Goal: Task Accomplishment & Management: Manage account settings

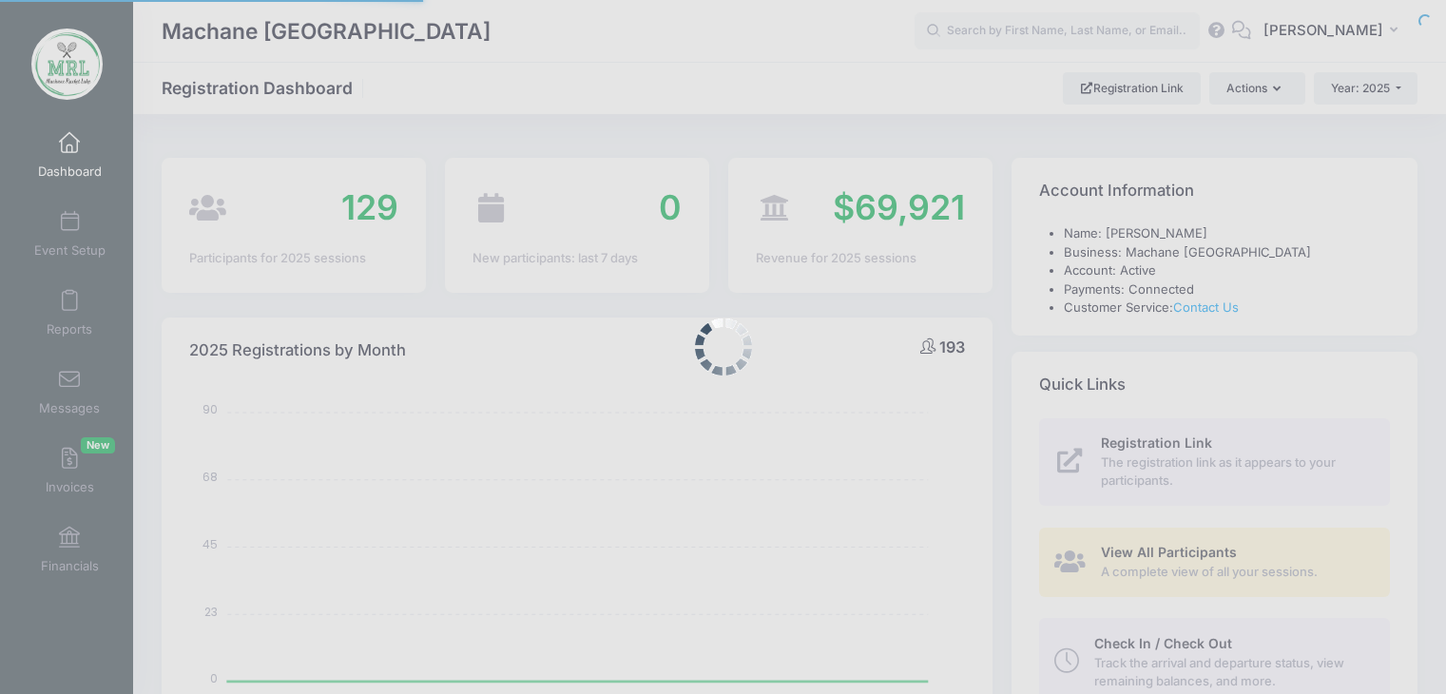
select select
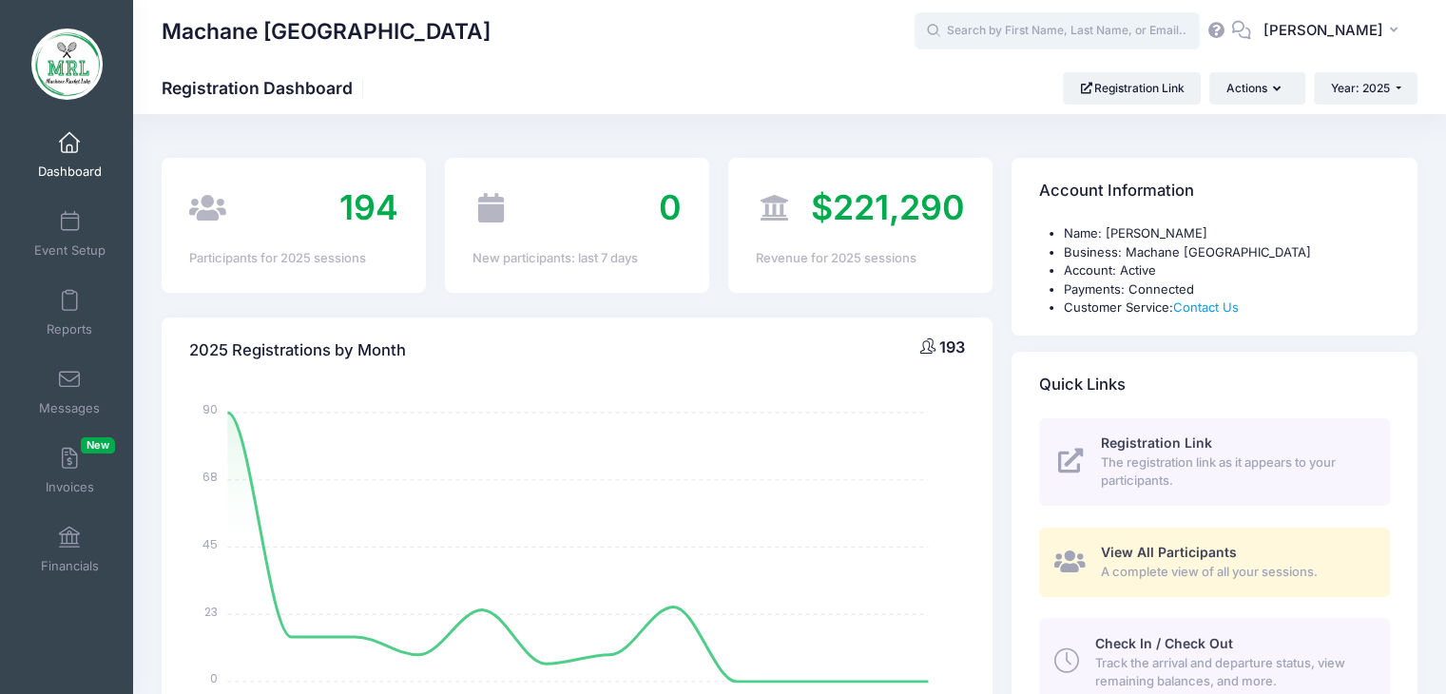
click at [982, 32] on input "text" at bounding box center [1057, 31] width 285 height 38
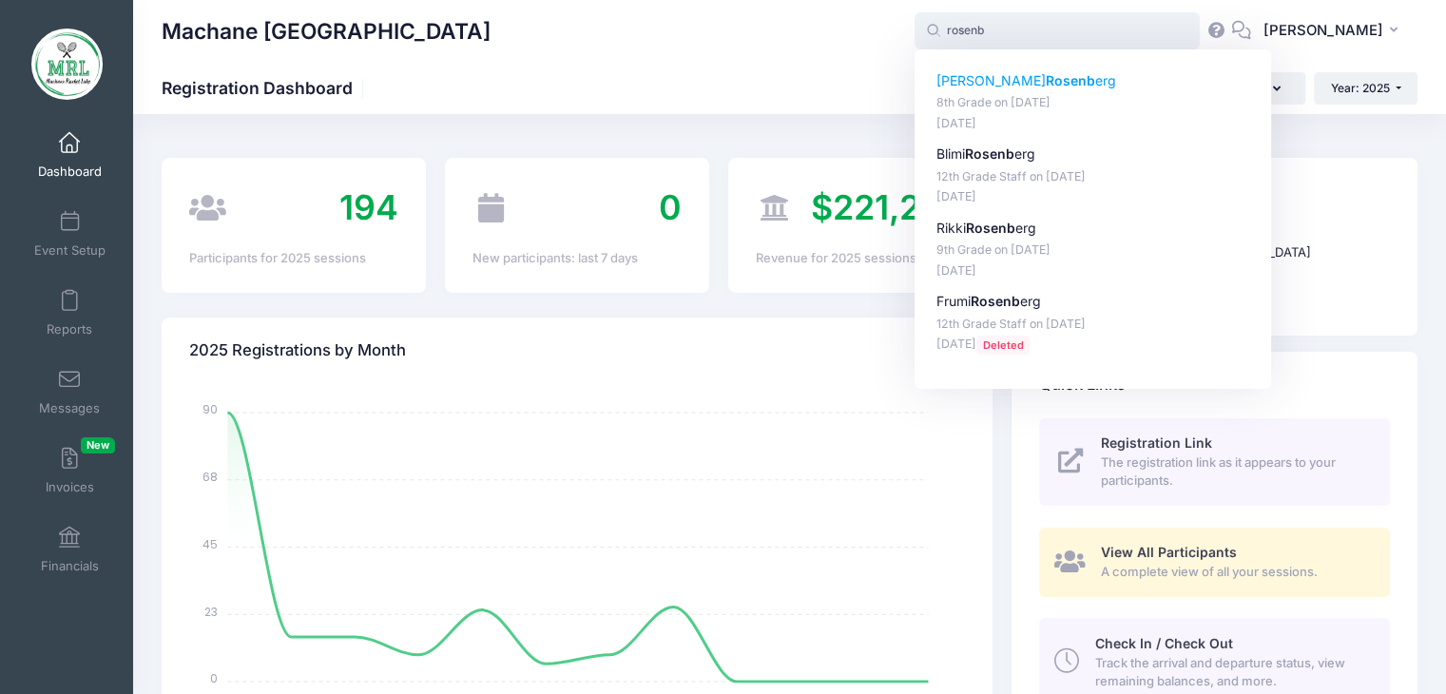
click at [1010, 71] on p "Faigy Rosenb erg" at bounding box center [1093, 81] width 314 height 20
type input "Faigy Rosenberg (8th Grade, Aug-14, 2025)"
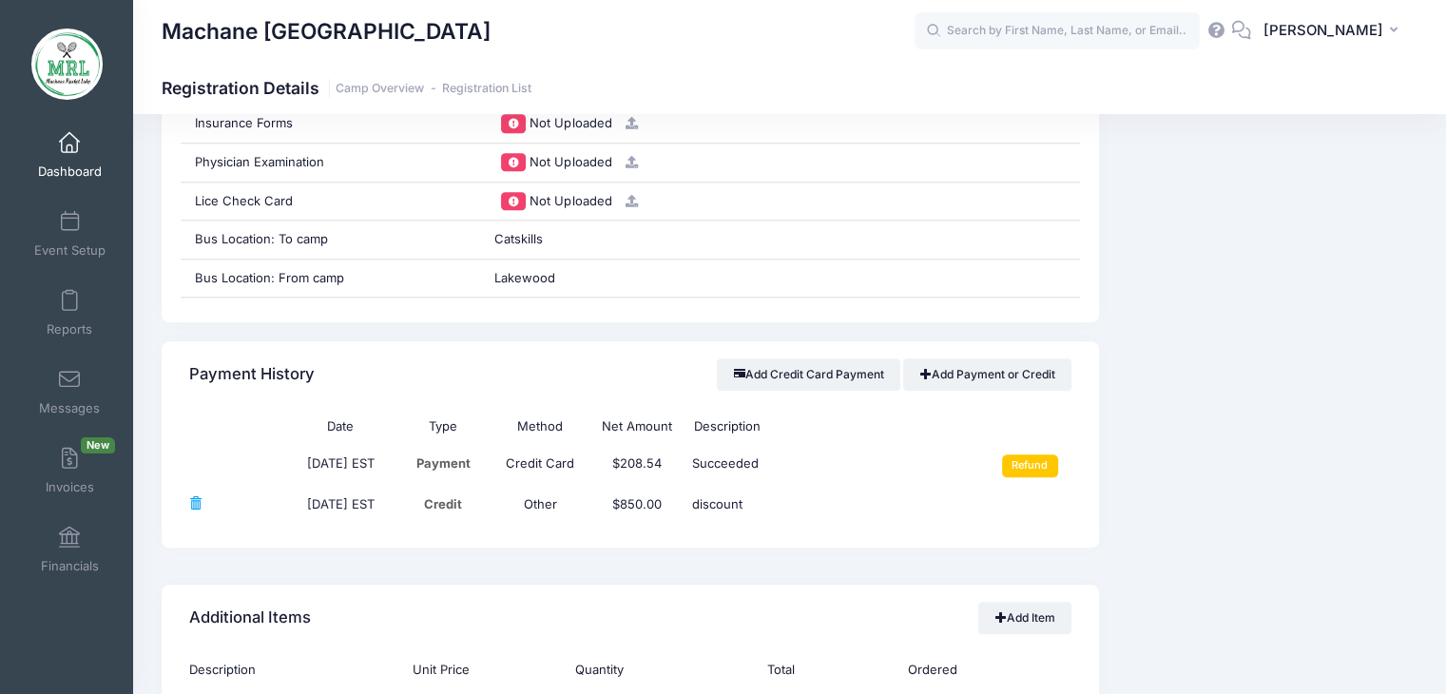
scroll to position [2004, 0]
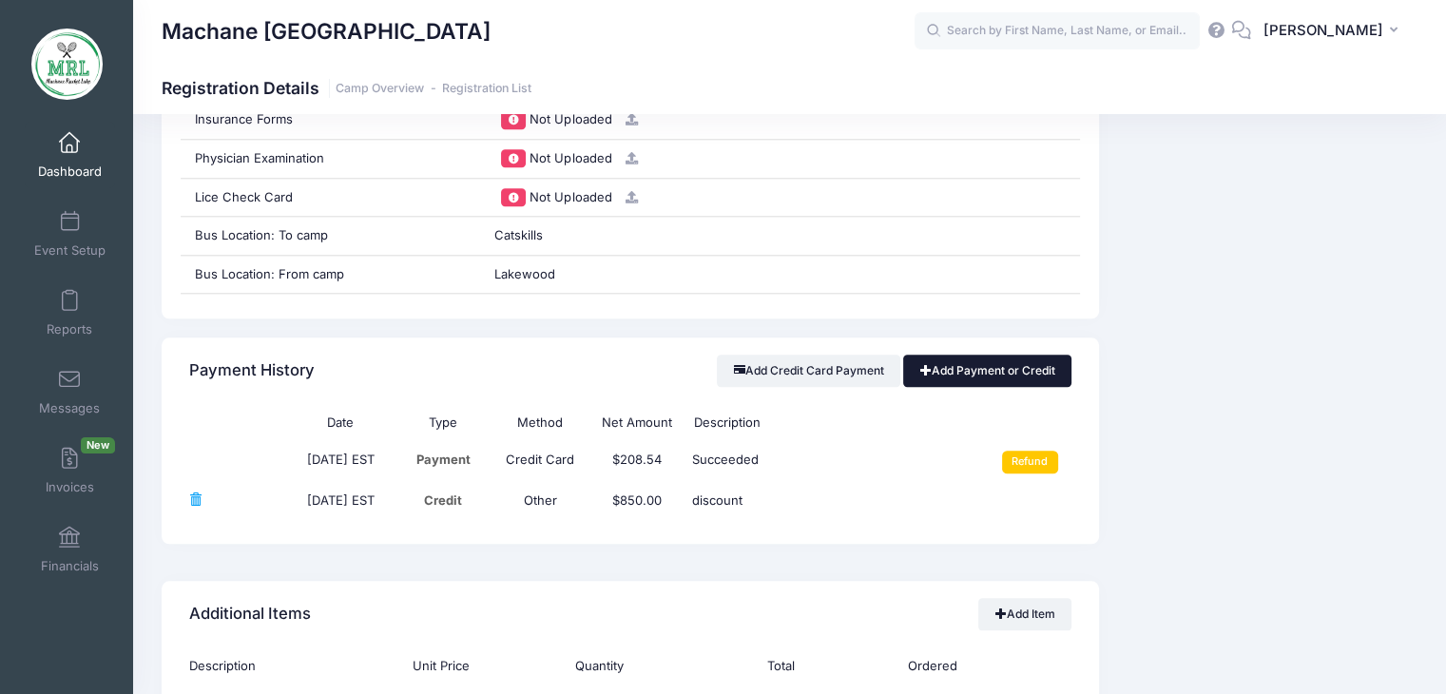
click at [959, 369] on link "Add Payment or Credit" at bounding box center [987, 371] width 168 height 32
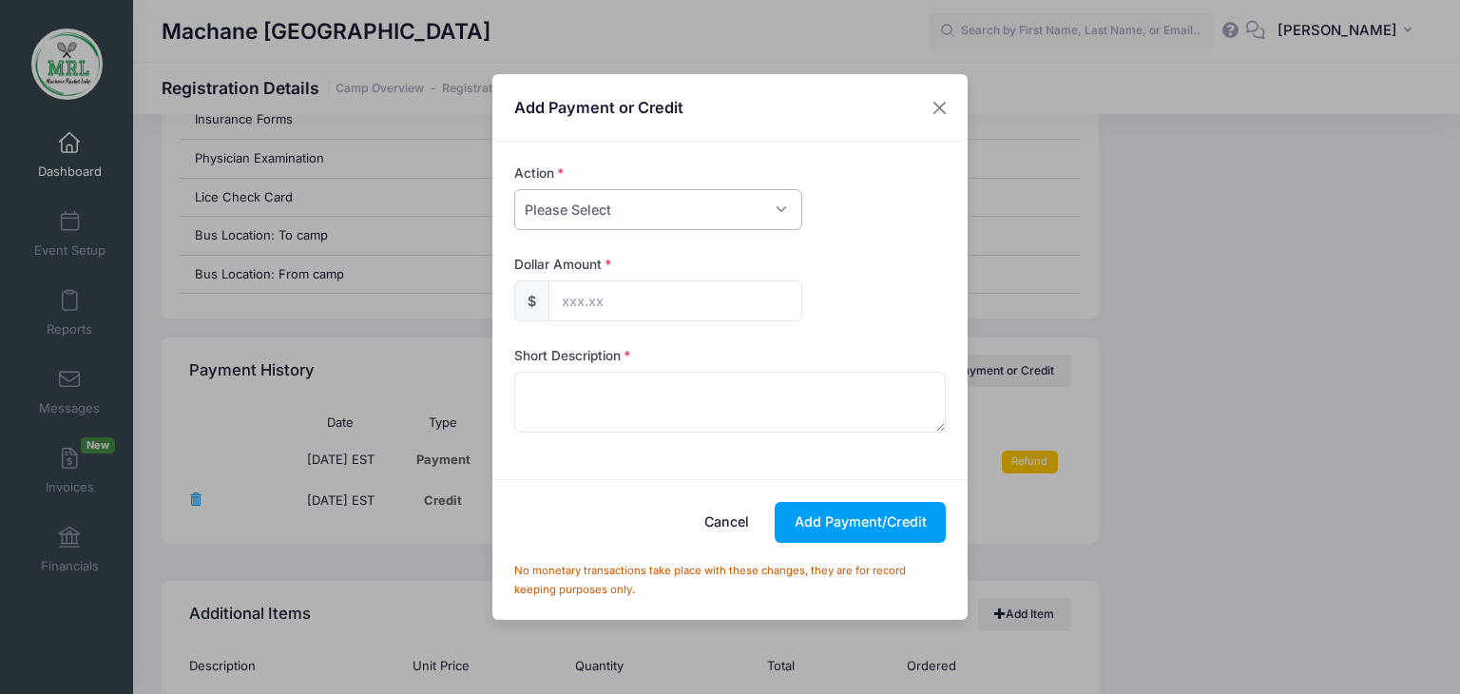
click at [780, 210] on select "Please Select Payment Credit Refund (Offline)" at bounding box center [658, 209] width 288 height 41
select select "payment"
click at [514, 189] on select "Please Select Payment Credit Refund (Offline)" at bounding box center [658, 209] width 288 height 41
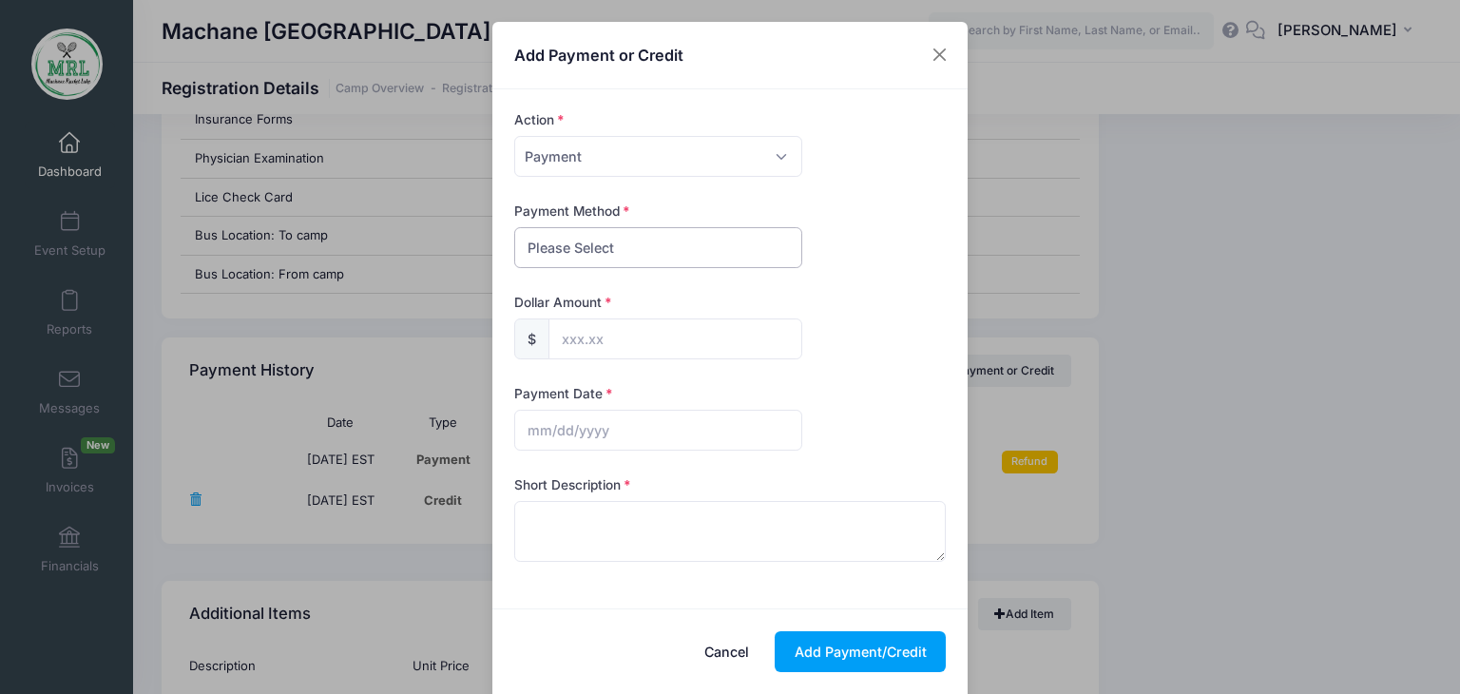
click at [700, 265] on select "Please Select PayPal Cash Check Bank Transfer Other" at bounding box center [658, 247] width 288 height 41
select select "bank transfer"
click at [514, 227] on select "Please Select PayPal Cash Check Bank Transfer Other" at bounding box center [658, 247] width 288 height 41
click at [636, 334] on input "text" at bounding box center [676, 338] width 254 height 41
type input "837.00"
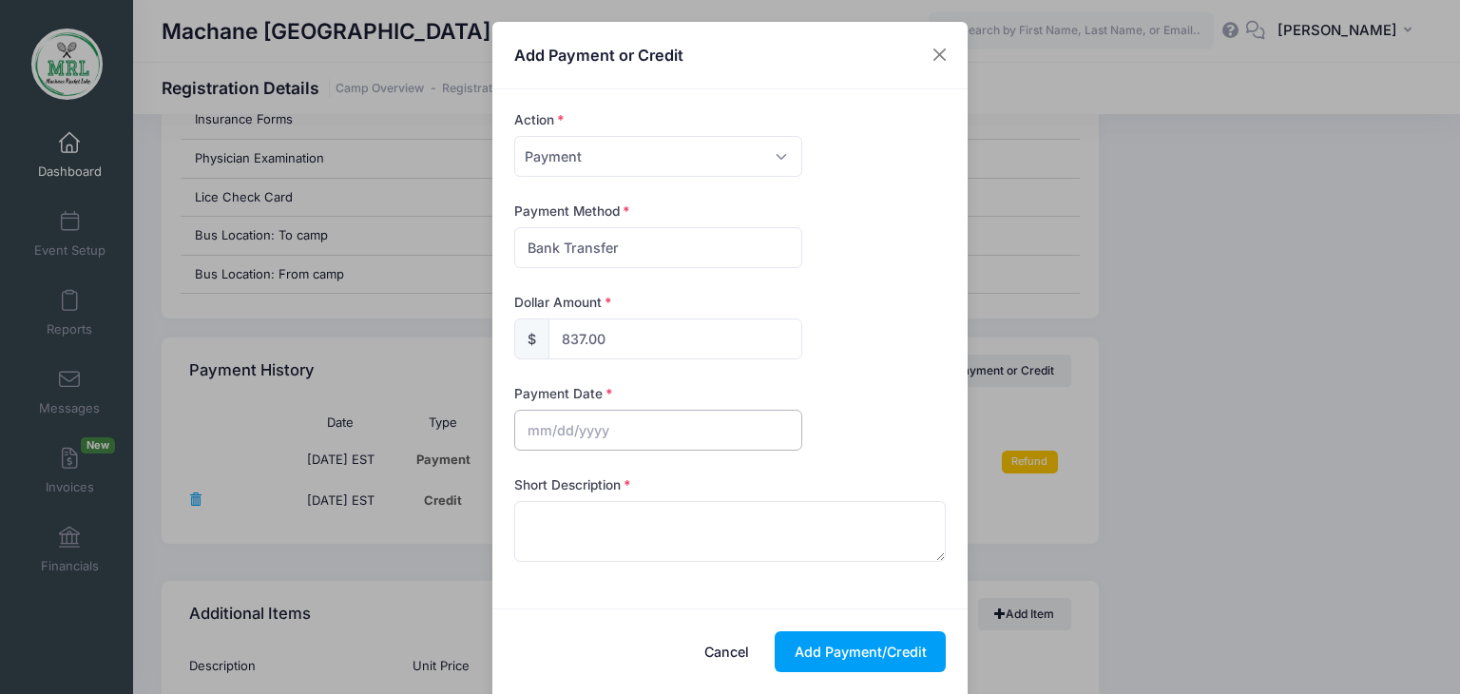
click at [605, 419] on input "text" at bounding box center [658, 430] width 288 height 41
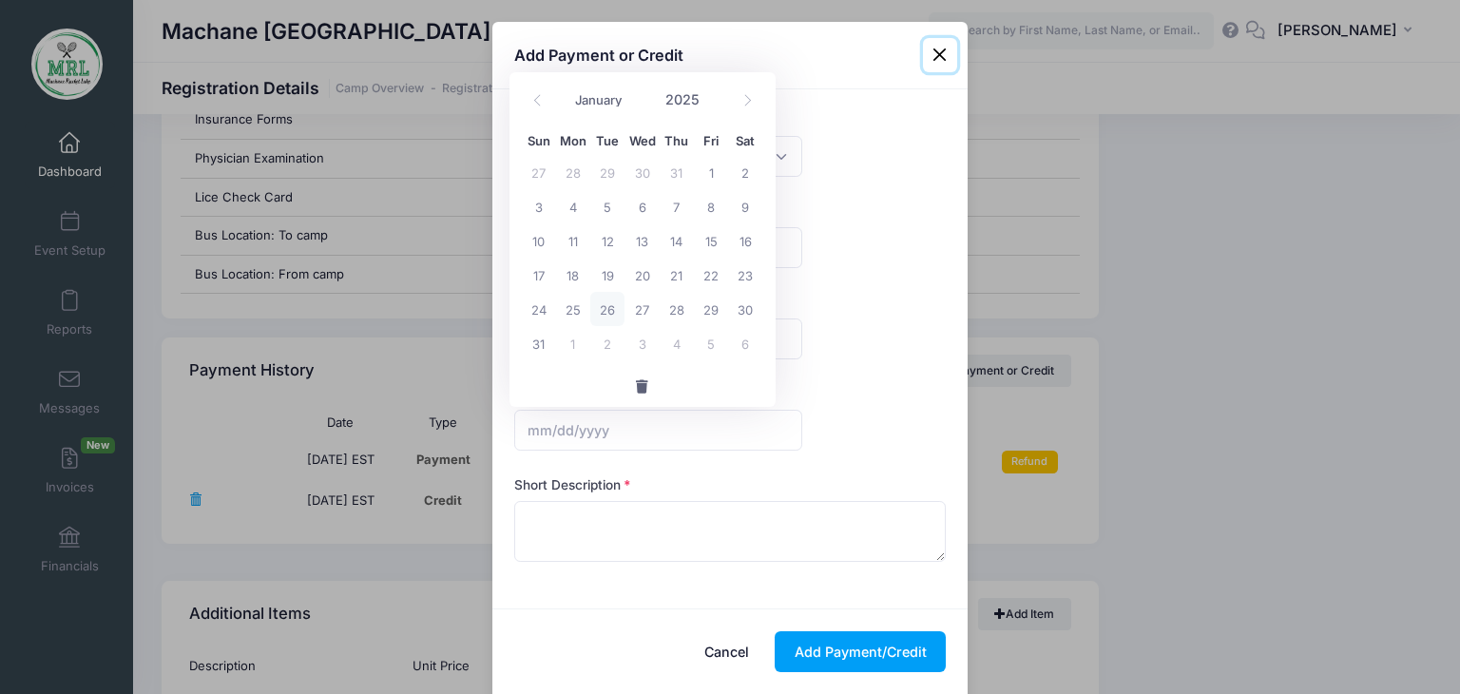
click at [608, 310] on span "26" at bounding box center [607, 309] width 34 height 34
type input "08/26/2025"
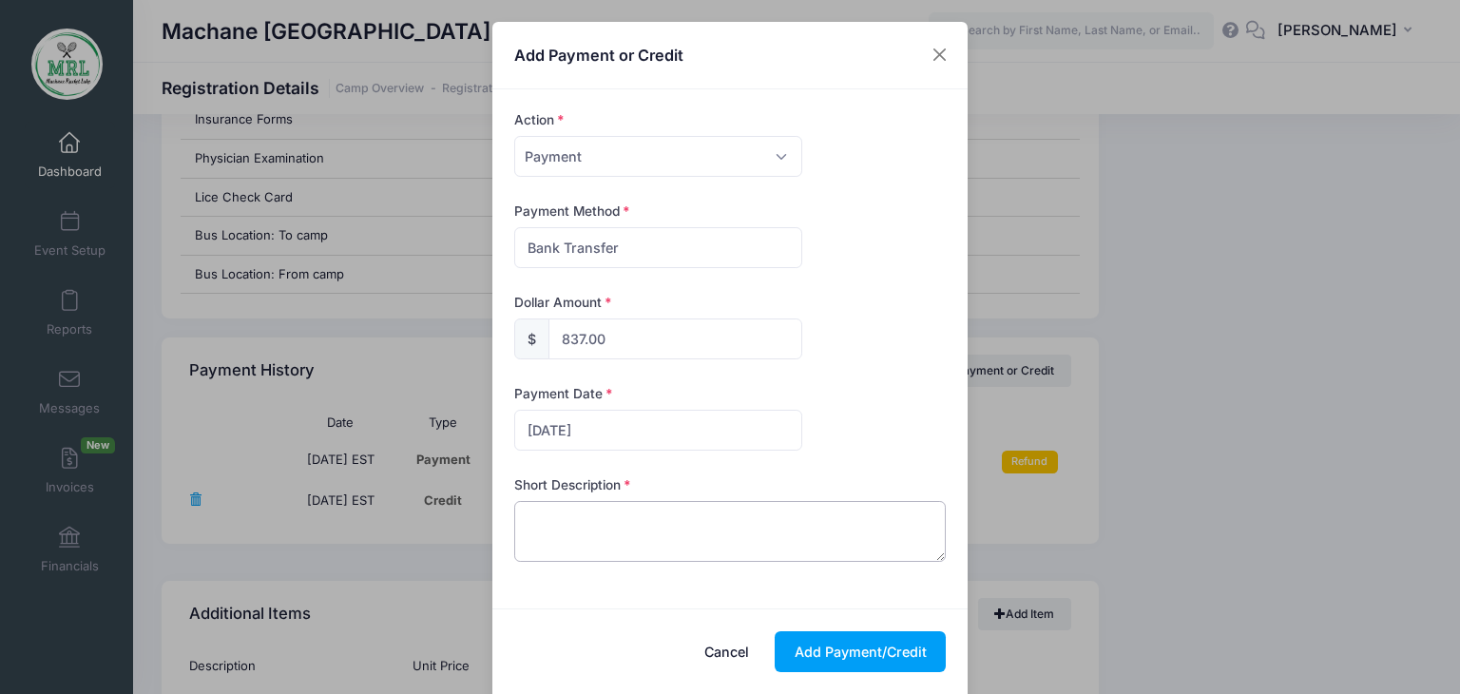
click at [541, 530] on textarea at bounding box center [730, 531] width 433 height 61
type textarea "zelle"
click at [862, 643] on button "Add Payment/Credit" at bounding box center [860, 651] width 171 height 41
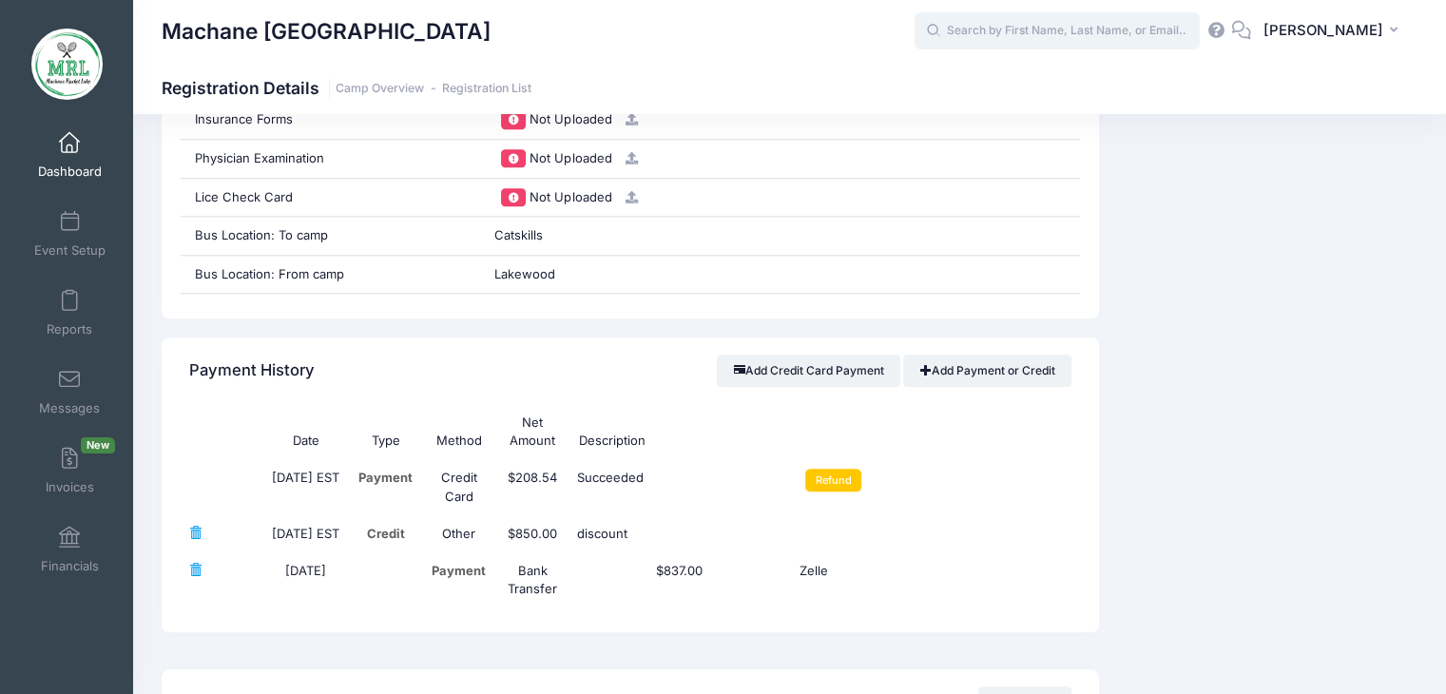
click at [1027, 36] on input "text" at bounding box center [1057, 31] width 285 height 38
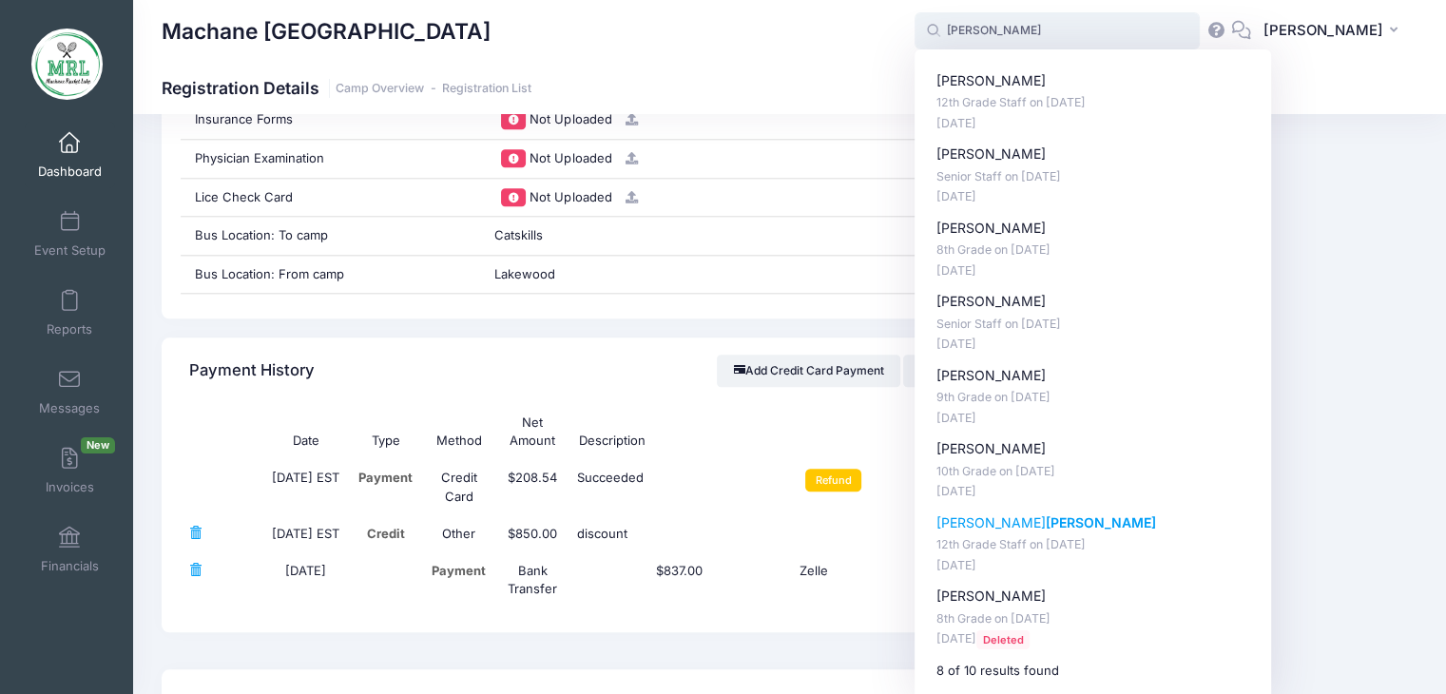
click at [1046, 514] on strong "[PERSON_NAME]" at bounding box center [1101, 522] width 110 height 16
type input "Tzippy Gleiberman (12th Grade Staff, Aug-14, 2025)"
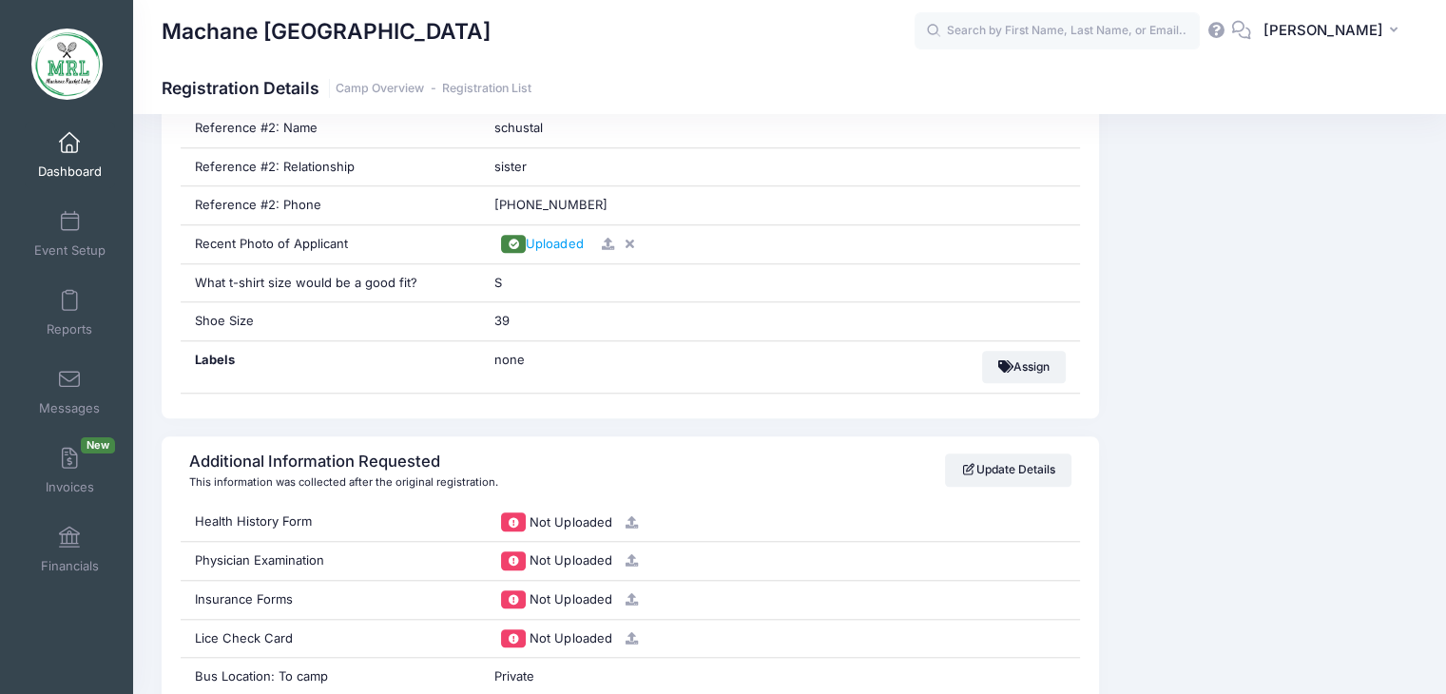
scroll to position [1510, 0]
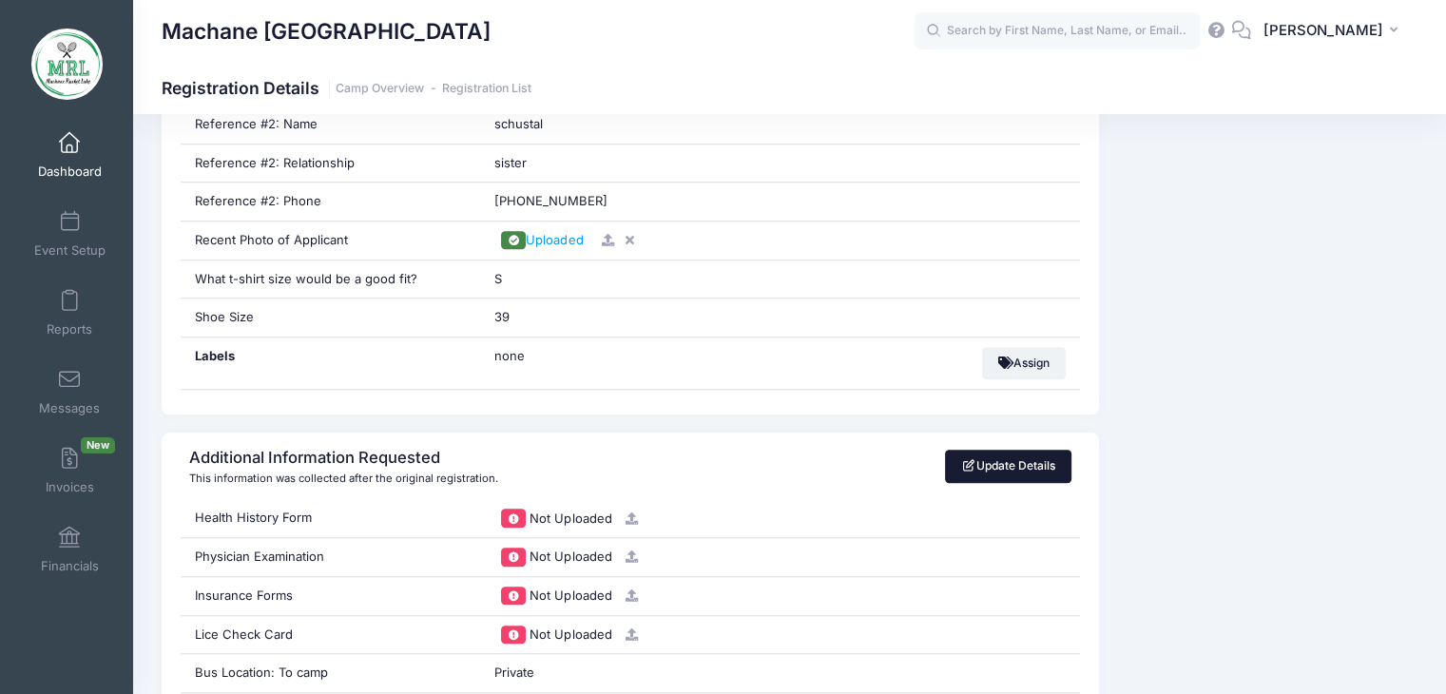
click at [1033, 471] on link "Update Details" at bounding box center [1008, 466] width 126 height 32
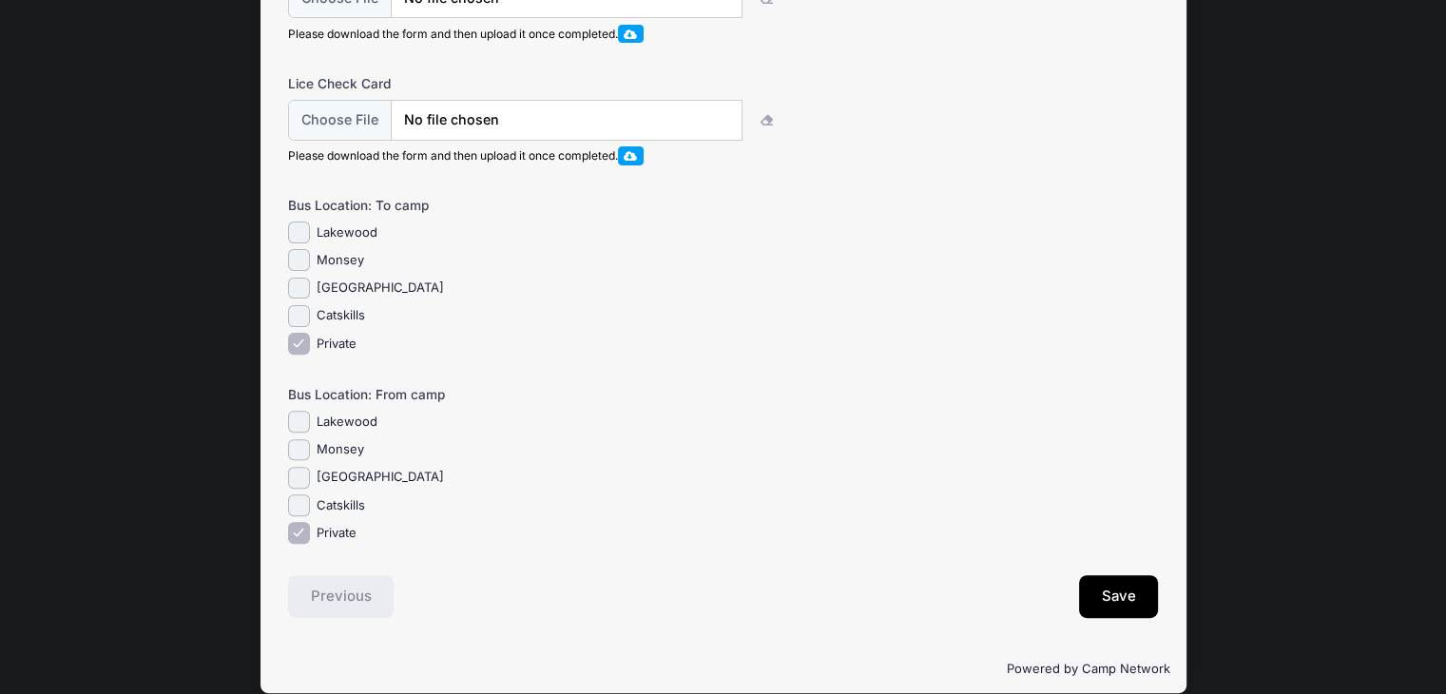
scroll to position [575, 0]
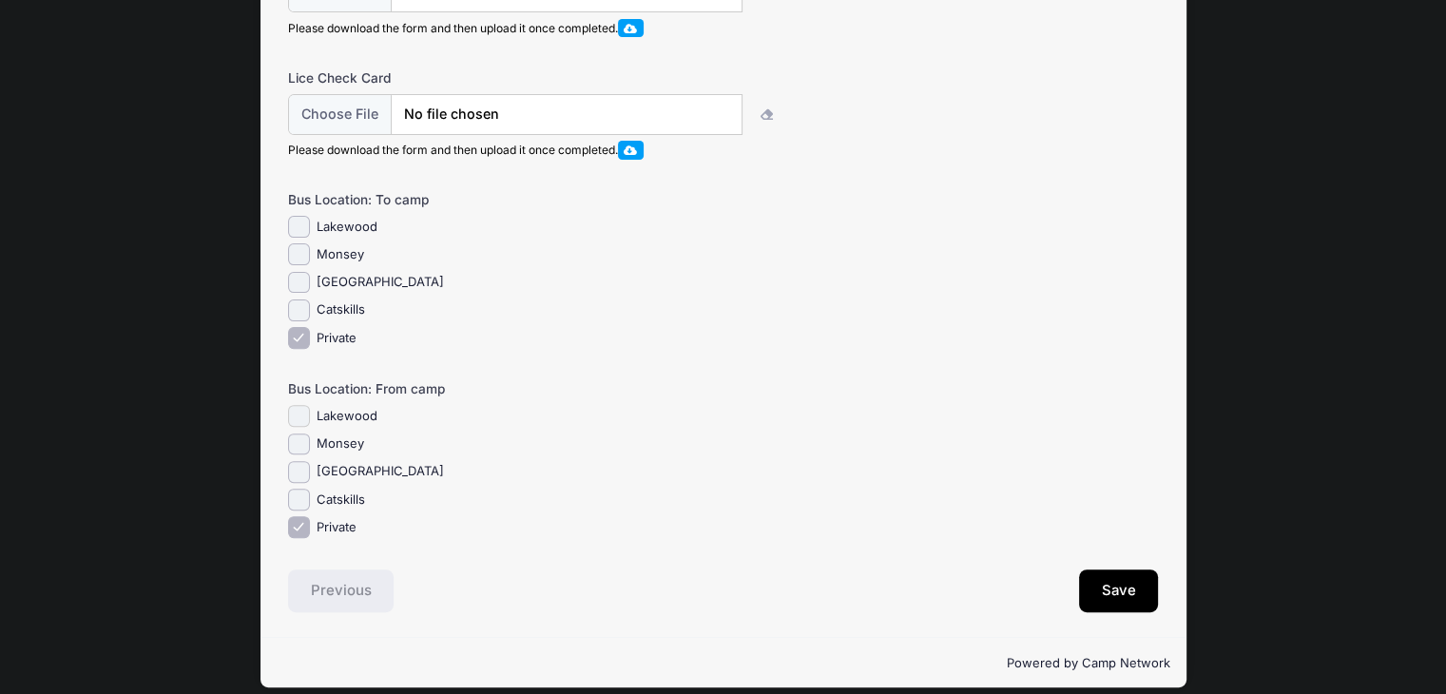
click at [297, 427] on input "Lakewood" at bounding box center [299, 416] width 22 height 22
checkbox input "true"
click at [300, 537] on input "Private" at bounding box center [299, 527] width 22 height 22
checkbox input "false"
click at [1099, 613] on button "Save" at bounding box center [1119, 591] width 80 height 44
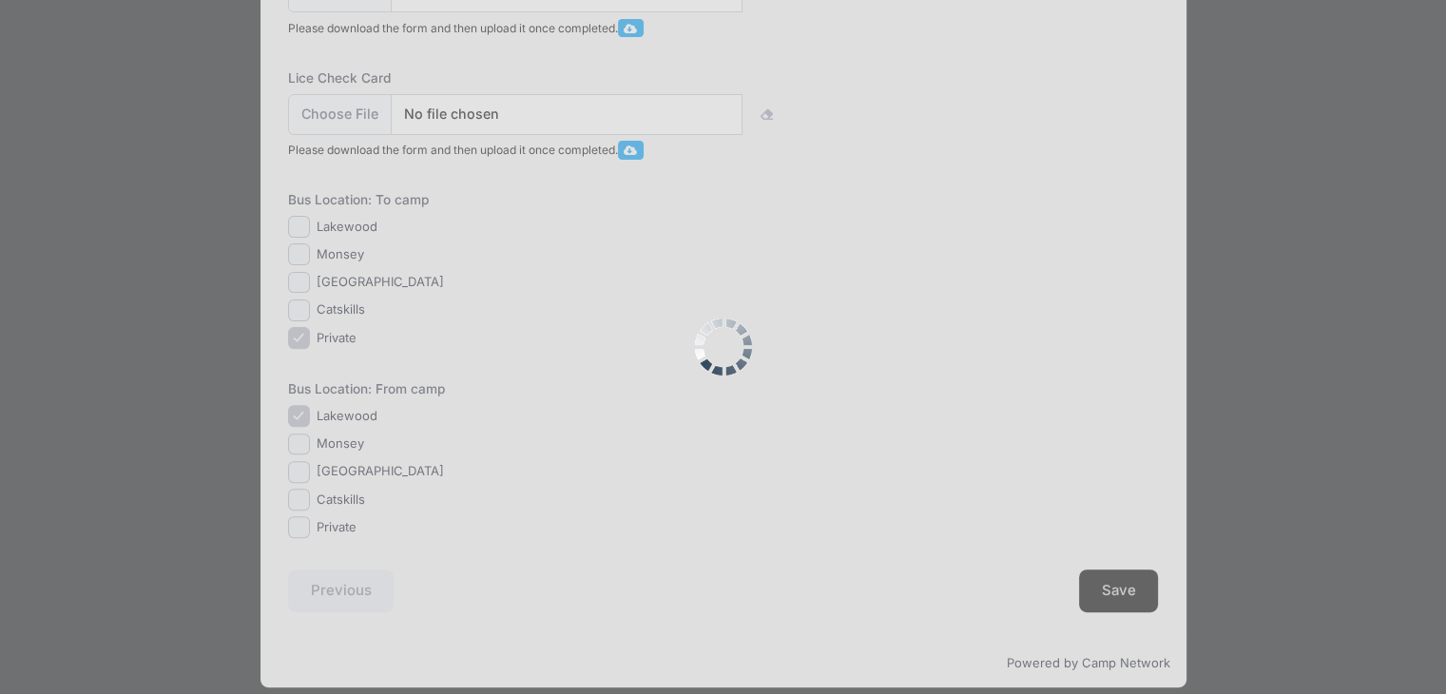
scroll to position [0, 0]
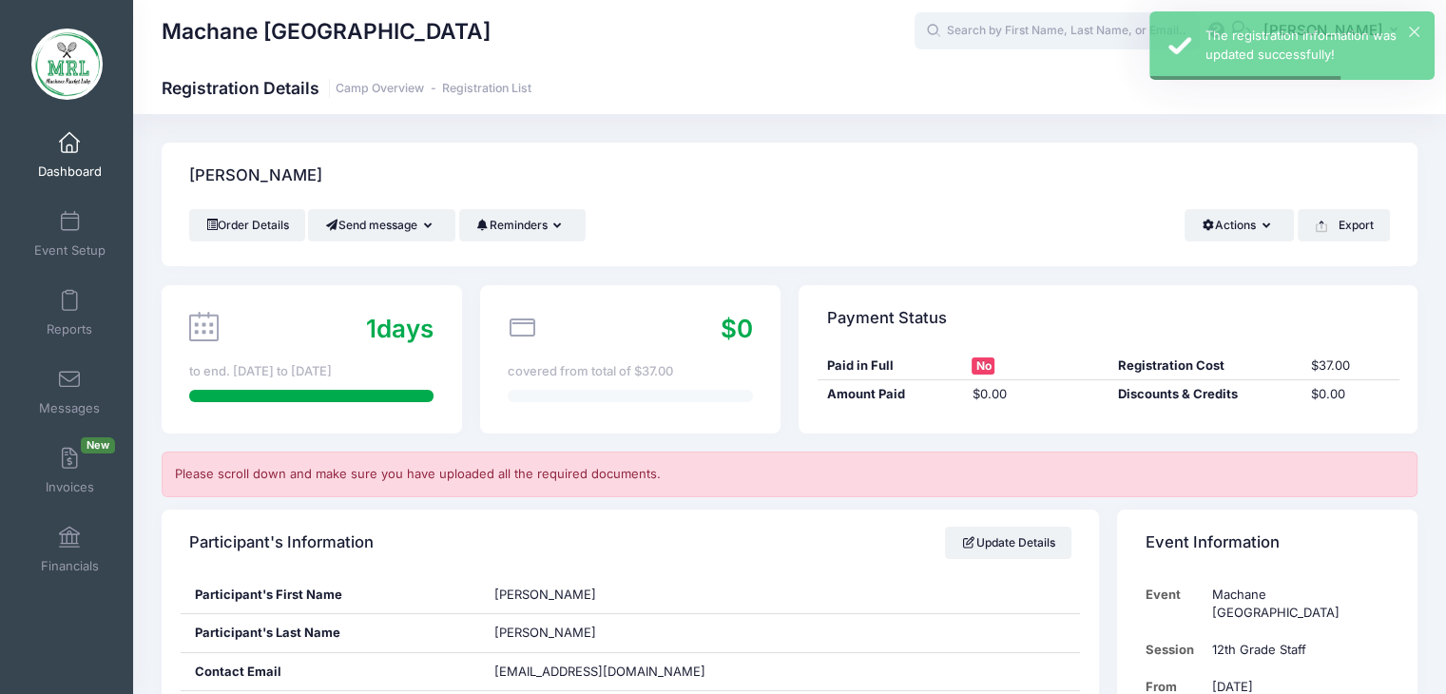
click at [1061, 31] on input "text" at bounding box center [1057, 31] width 285 height 38
type input "g"
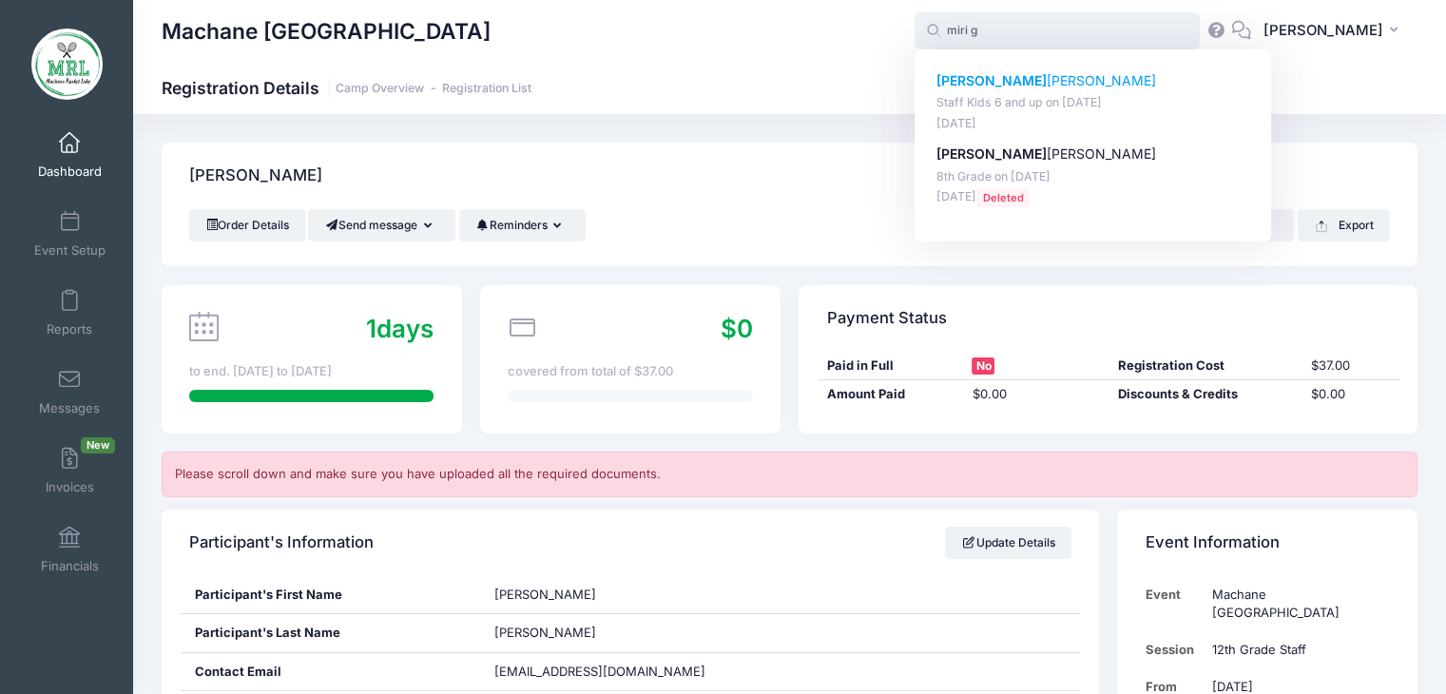
click at [1012, 83] on p "Miri G leiberman" at bounding box center [1093, 81] width 314 height 20
type input "Miri Gleiberman (Staff Kids 6 and up, Aug-14, 2025)"
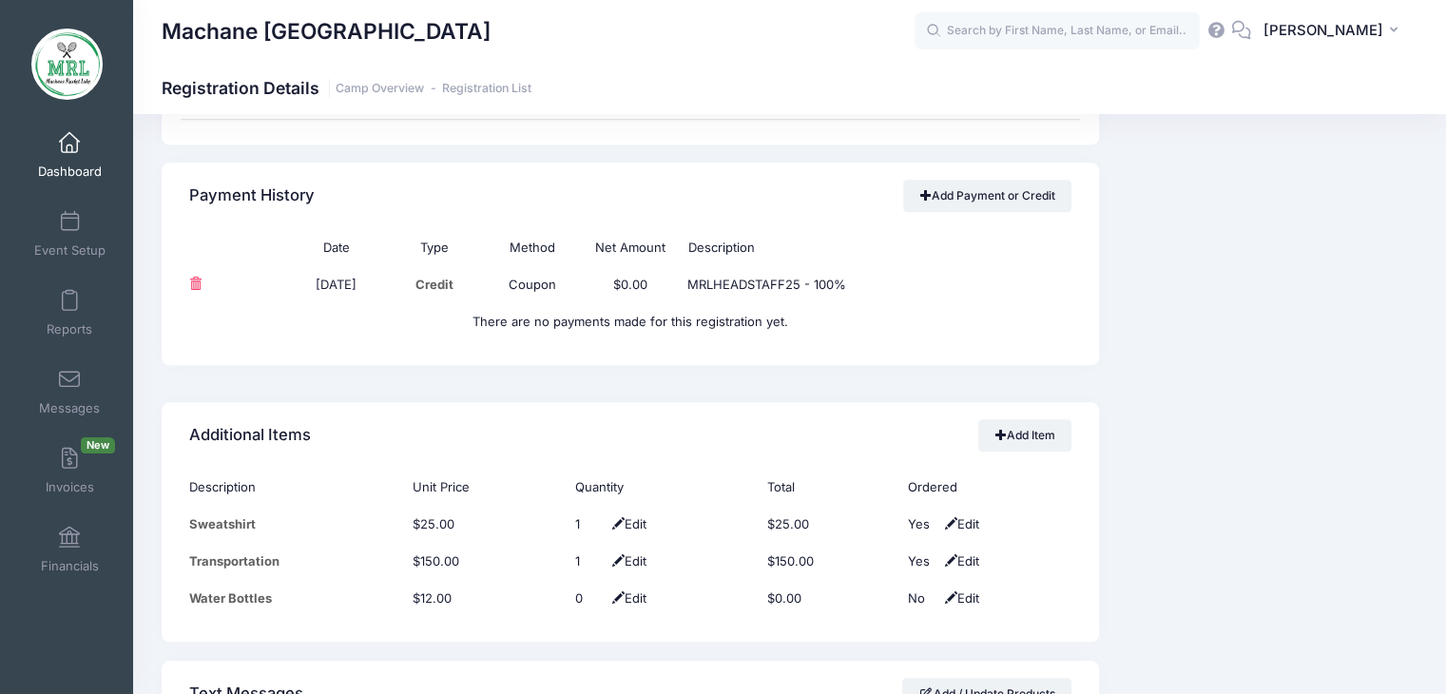
scroll to position [1812, 0]
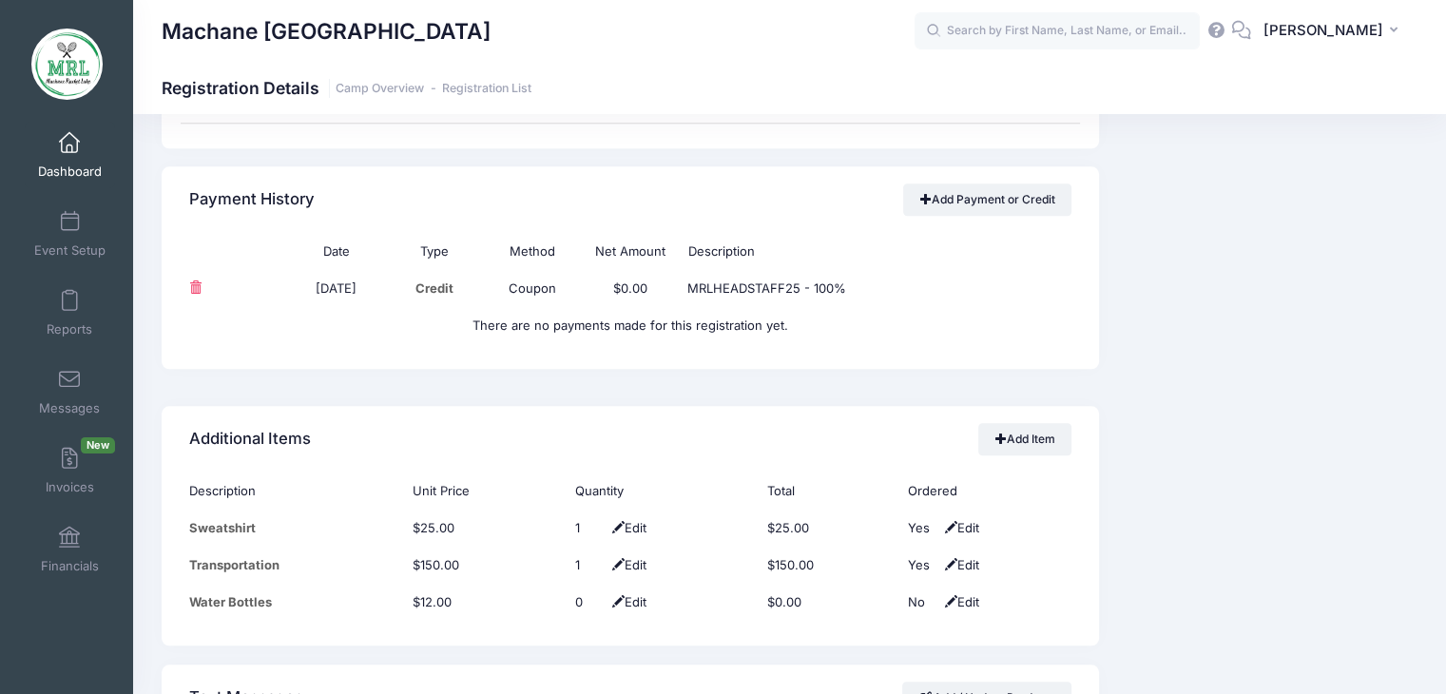
drag, startPoint x: 1433, startPoint y: 375, endPoint x: 1435, endPoint y: 326, distance: 48.5
click at [1435, 326] on div "[PERSON_NAME] Order Details Send message Send Email Send SMS" at bounding box center [789, 10] width 1313 height 3358
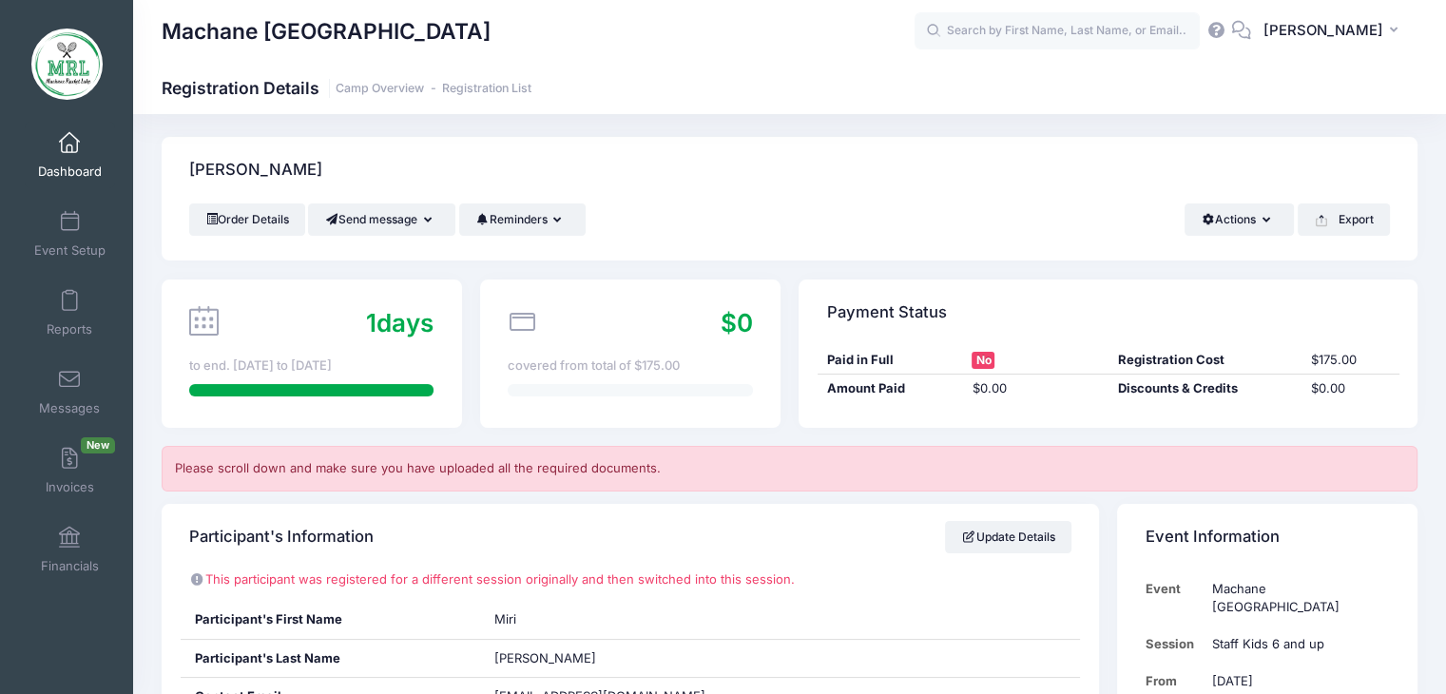
scroll to position [0, 0]
